Goal: Find specific page/section: Find specific page/section

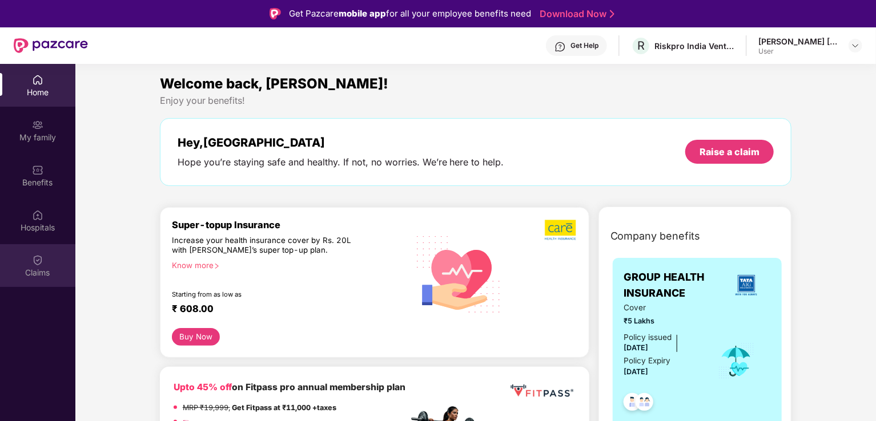
click at [34, 265] on img at bounding box center [37, 260] width 11 height 11
